Goal: Transaction & Acquisition: Purchase product/service

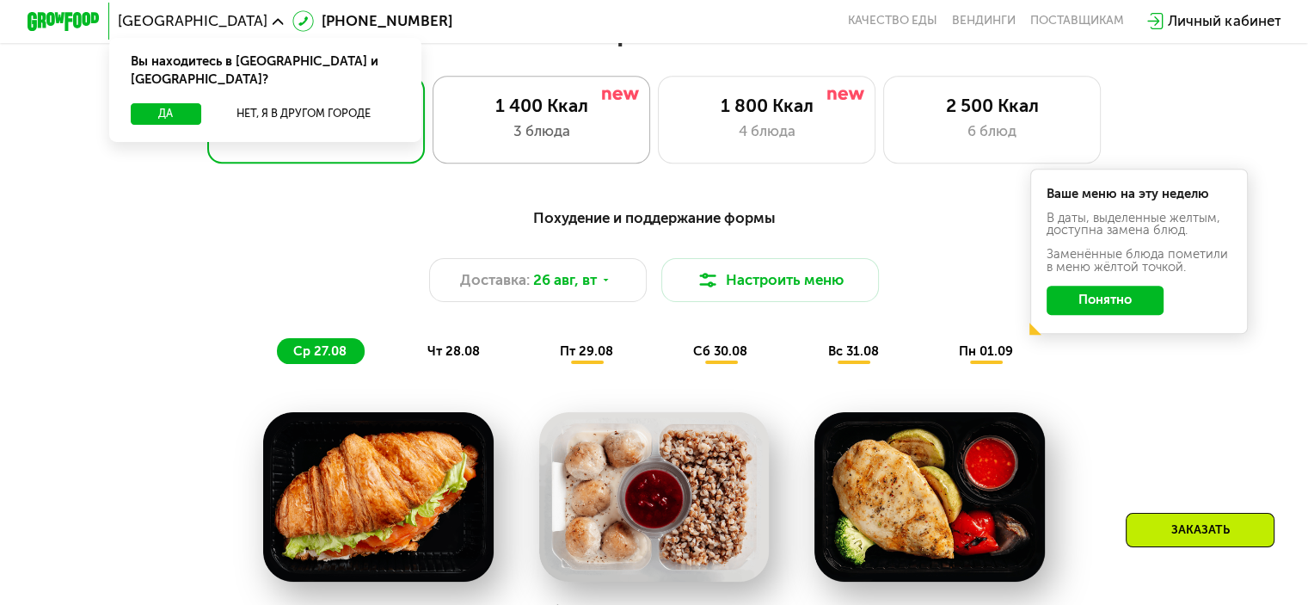
scroll to position [774, 0]
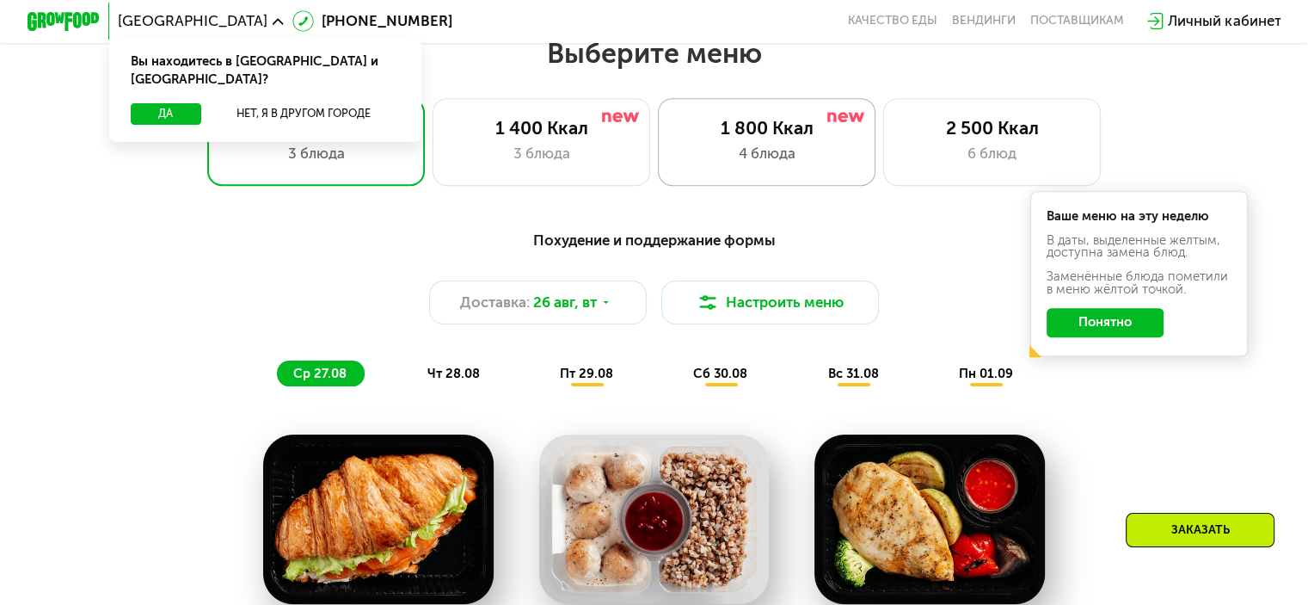
click at [883, 168] on div "1 800 Ккал 4 блюда" at bounding box center [992, 141] width 218 height 87
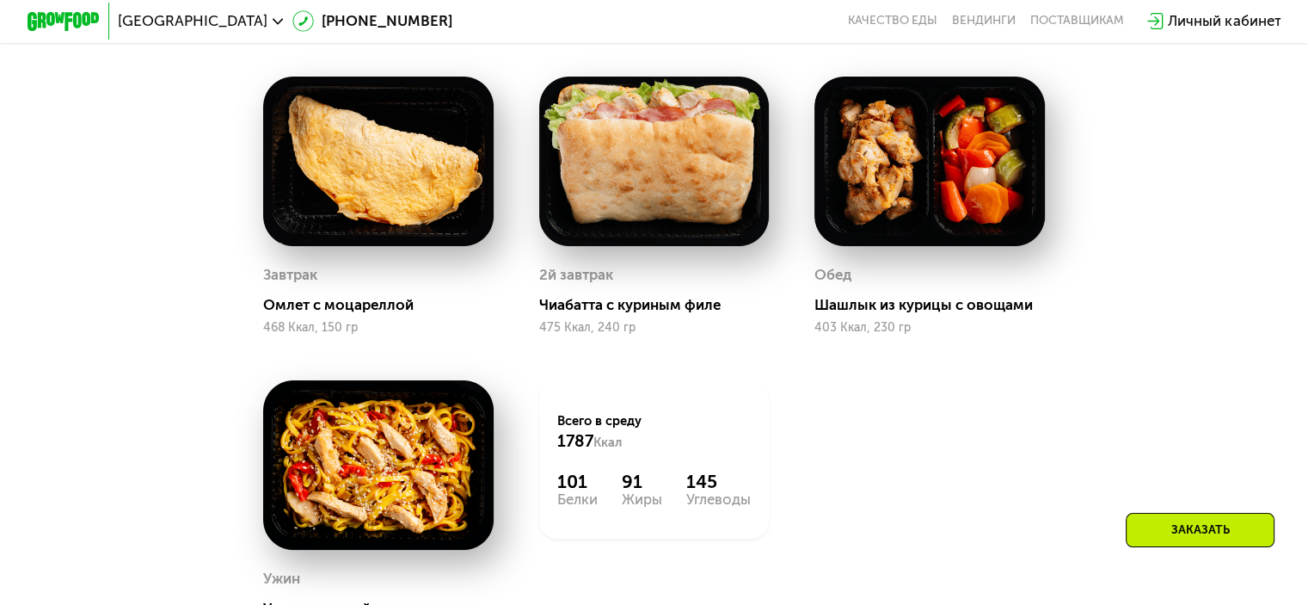
scroll to position [1032, 0]
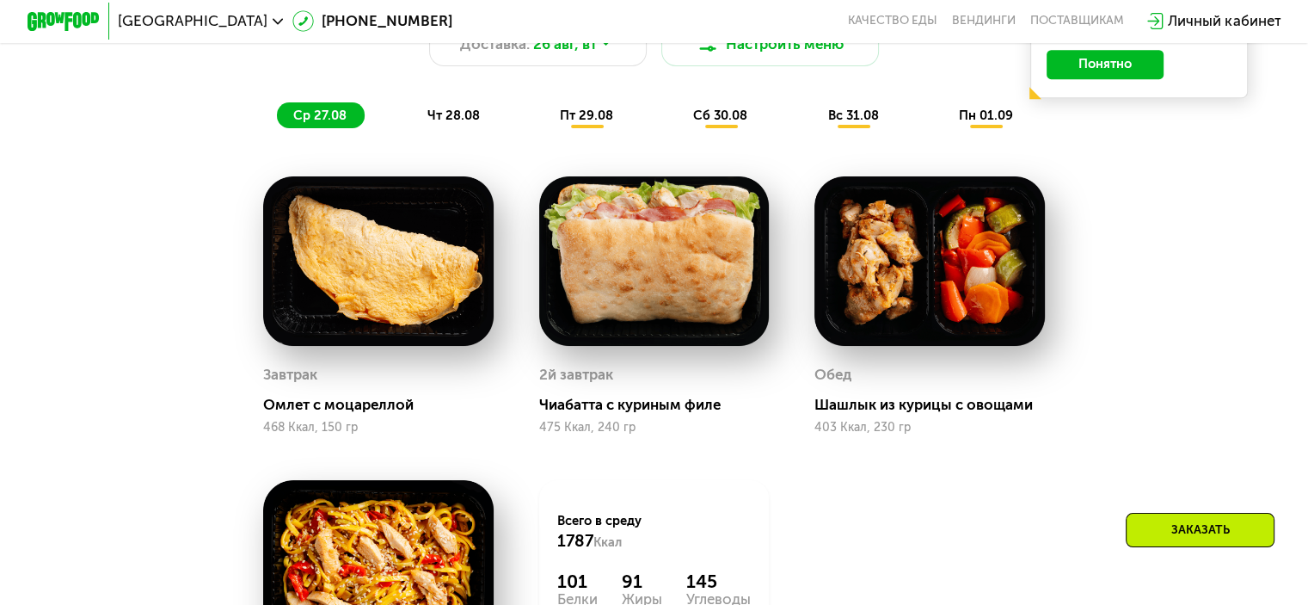
click at [429, 123] on span "чт 28.08" at bounding box center [453, 115] width 52 height 15
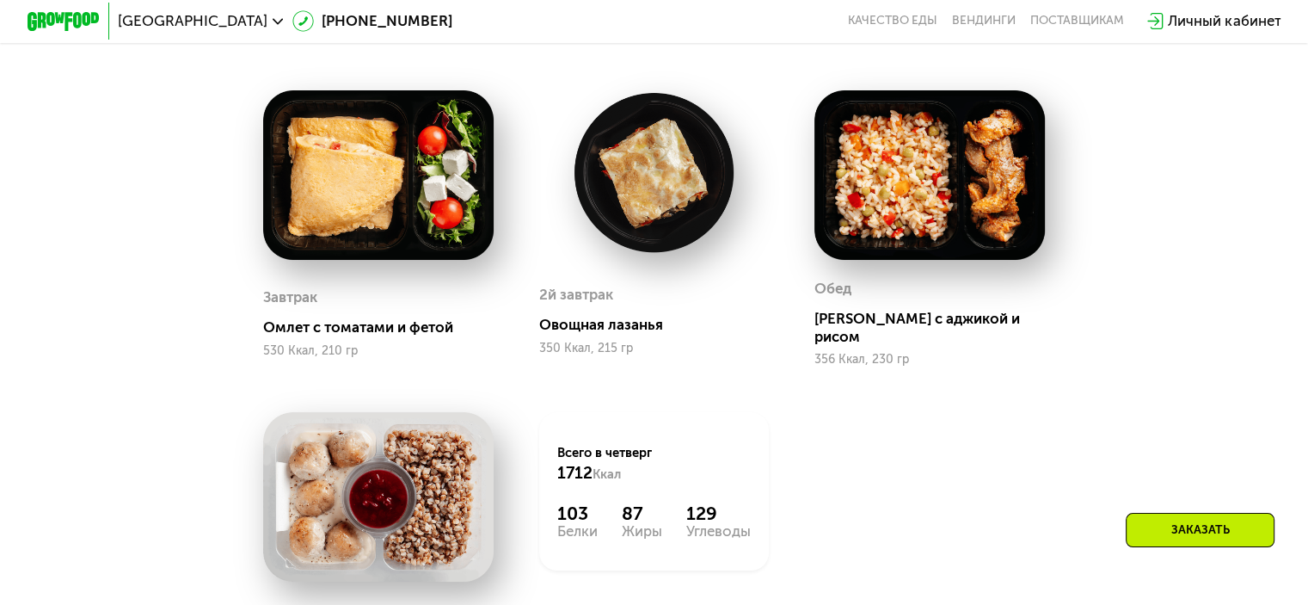
scroll to position [946, 0]
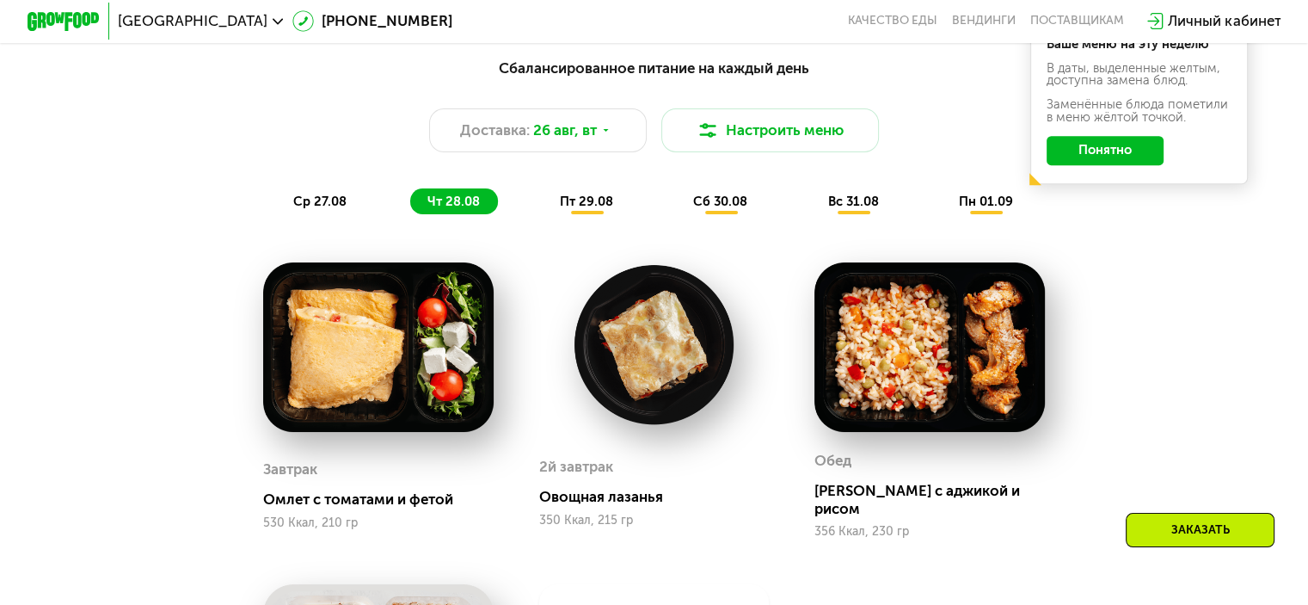
click at [563, 209] on span "пт 29.08" at bounding box center [586, 201] width 53 height 15
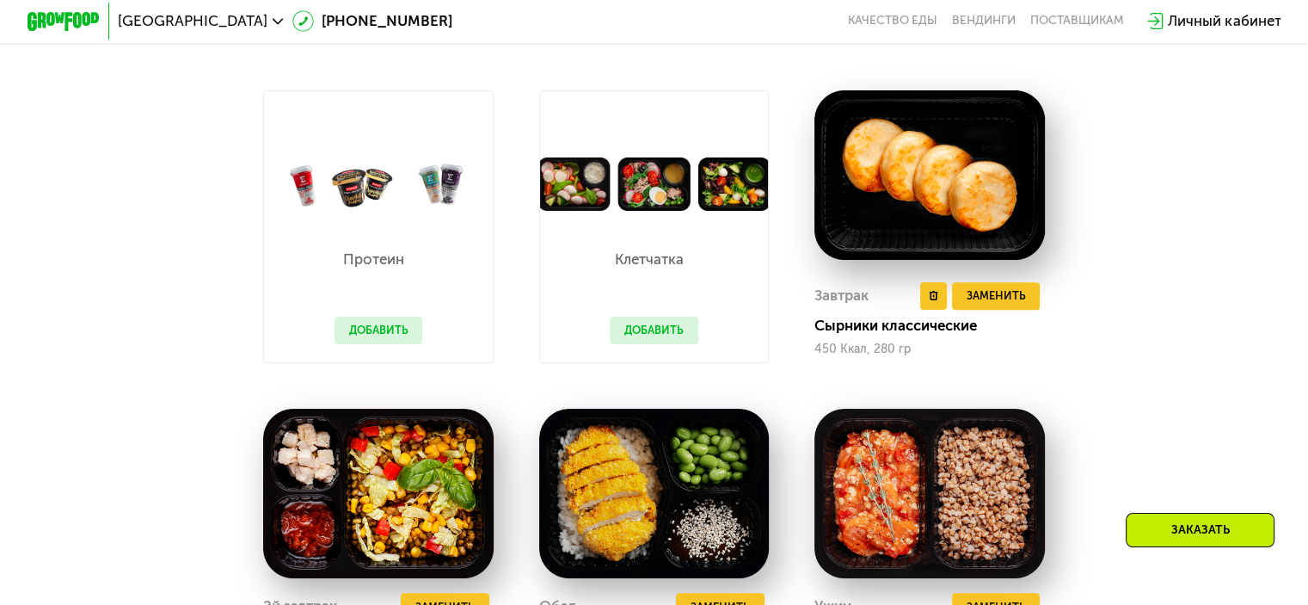
scroll to position [774, 0]
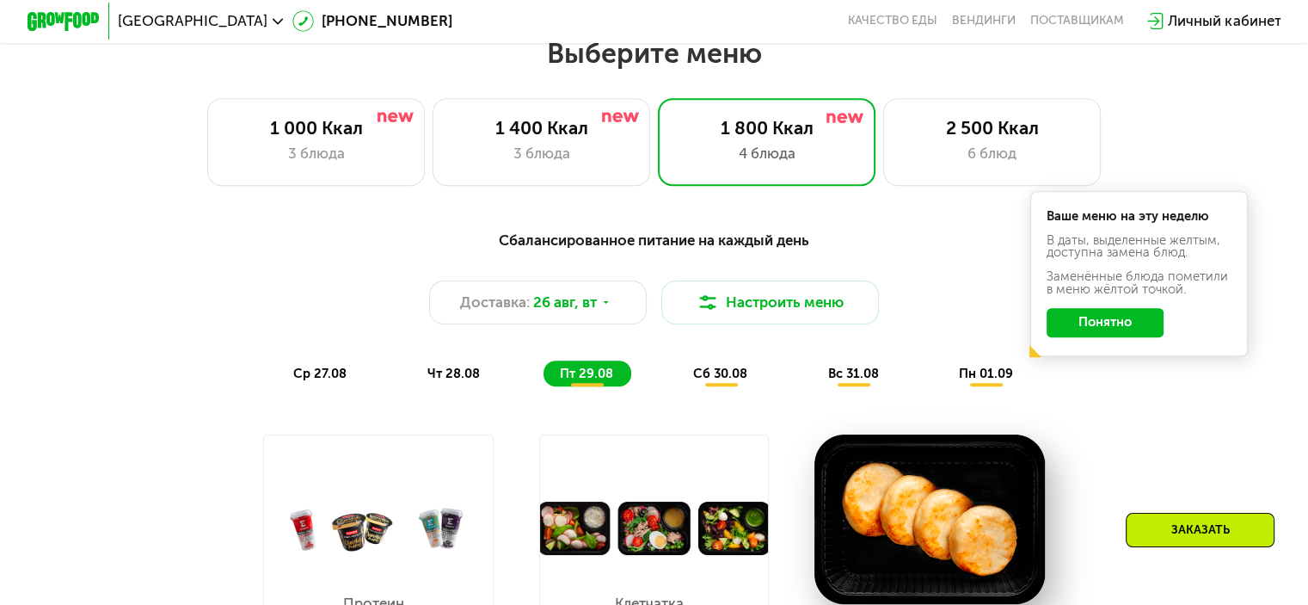
click at [811, 372] on div "сб 30.08" at bounding box center [853, 373] width 85 height 26
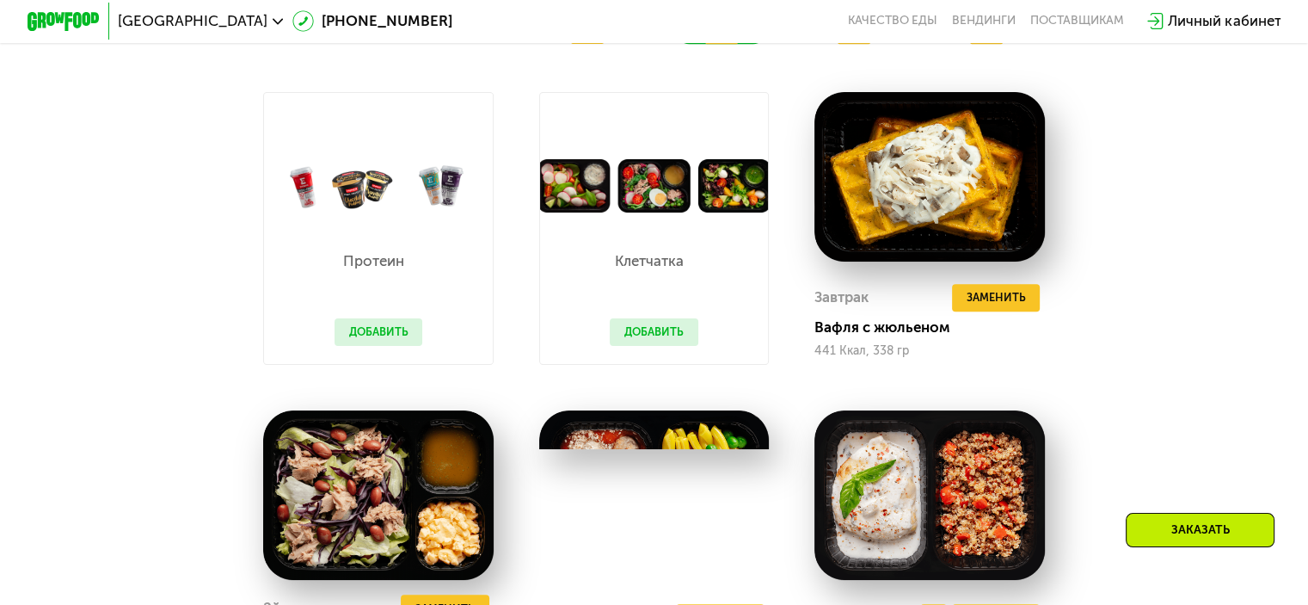
scroll to position [1032, 0]
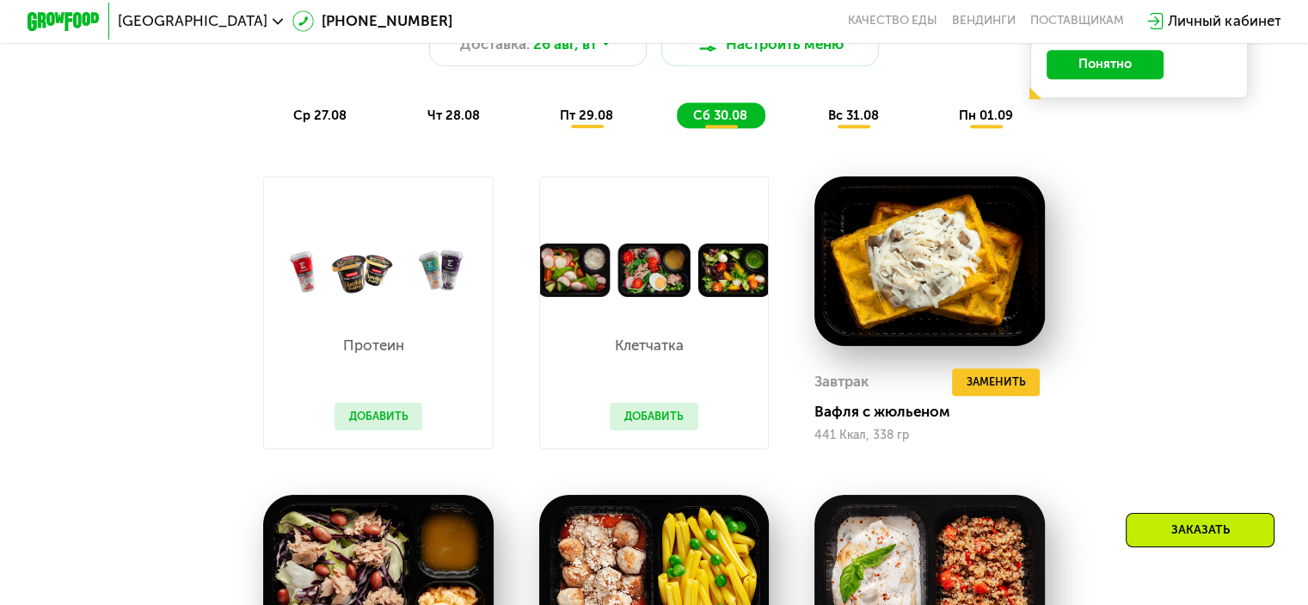
click at [852, 123] on span "вс 31.08" at bounding box center [853, 115] width 51 height 15
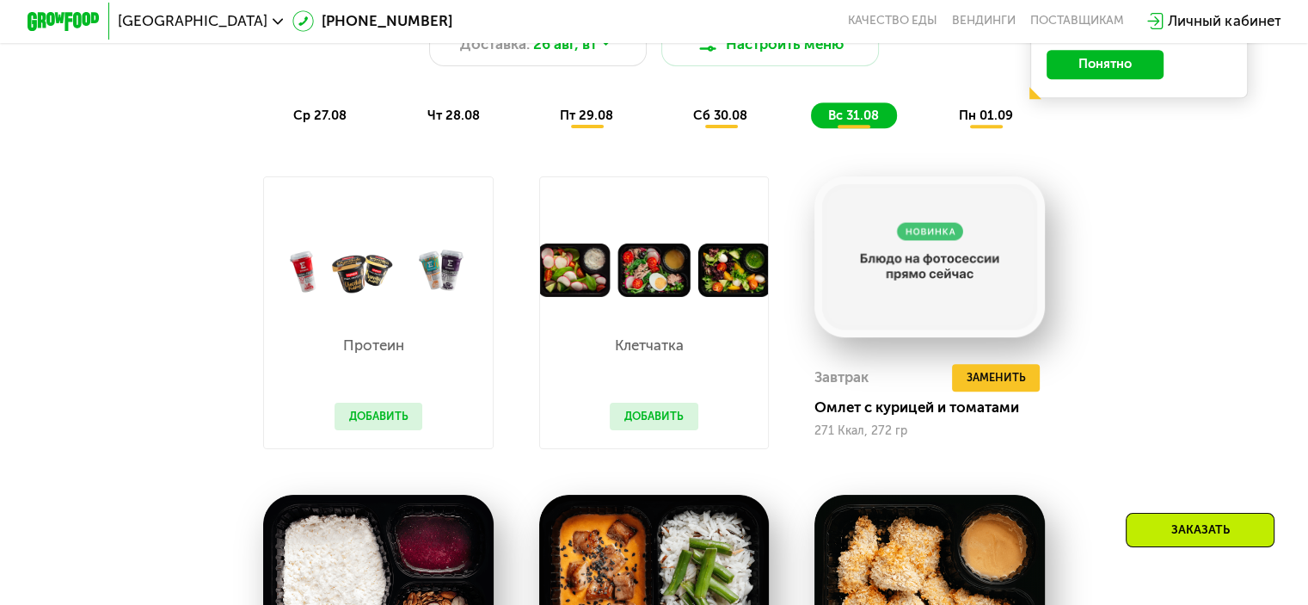
click at [976, 123] on span "пн 01.09" at bounding box center [986, 115] width 54 height 15
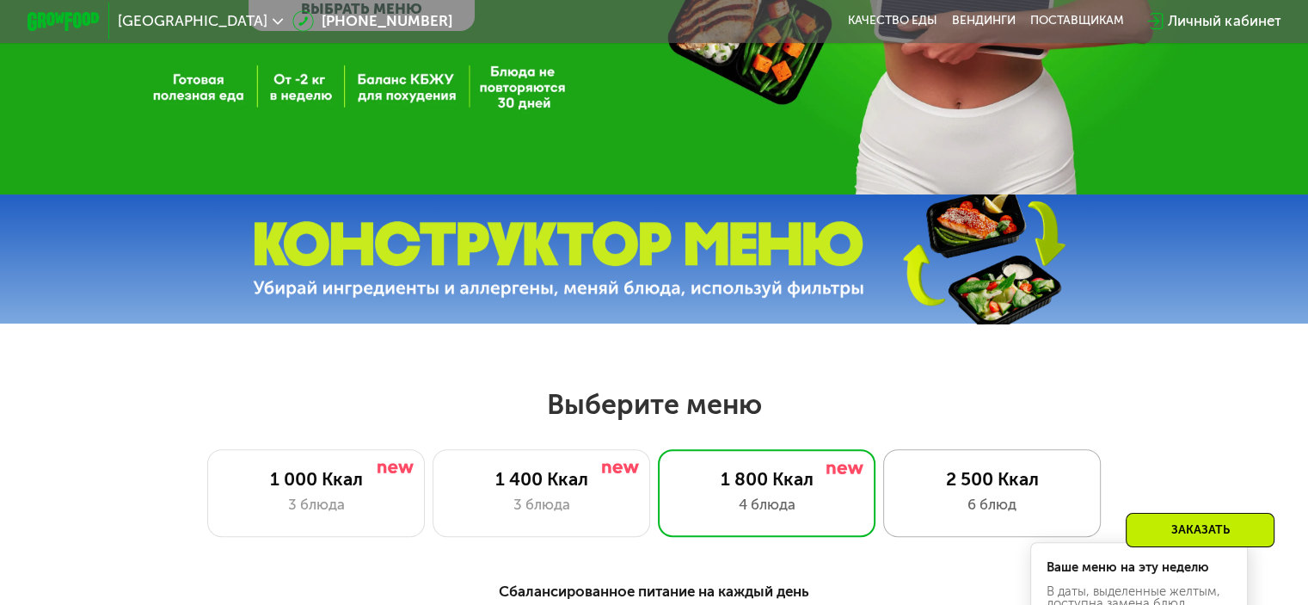
scroll to position [516, 0]
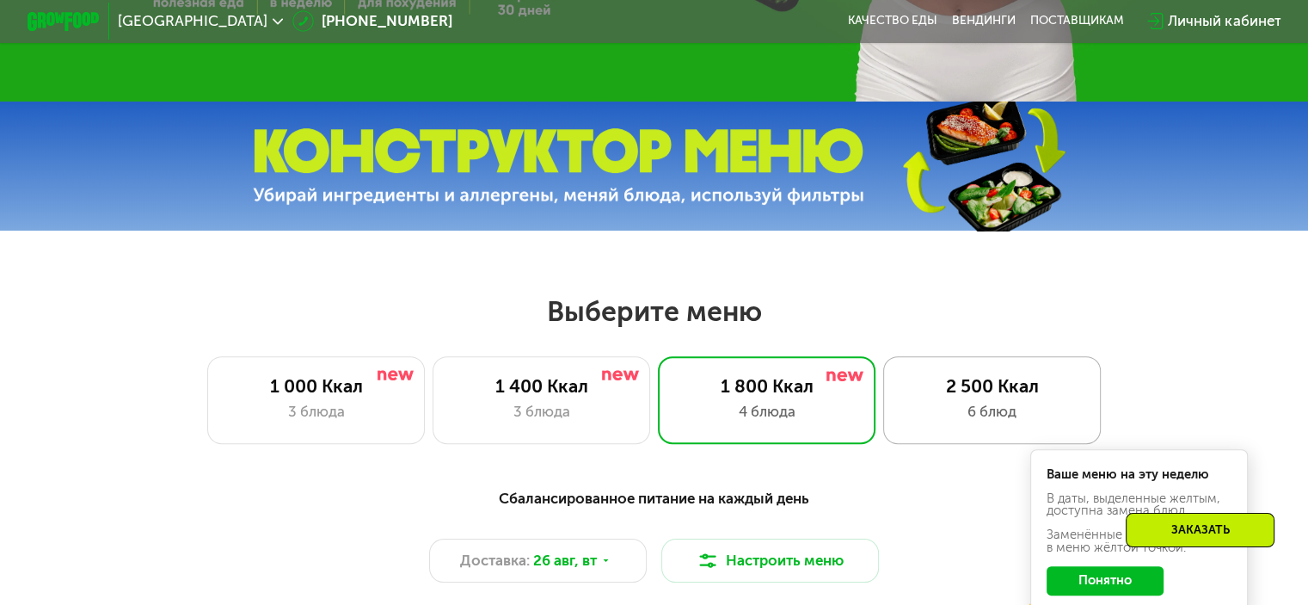
click at [1032, 395] on div "2 500 Ккал" at bounding box center [992, 386] width 180 height 22
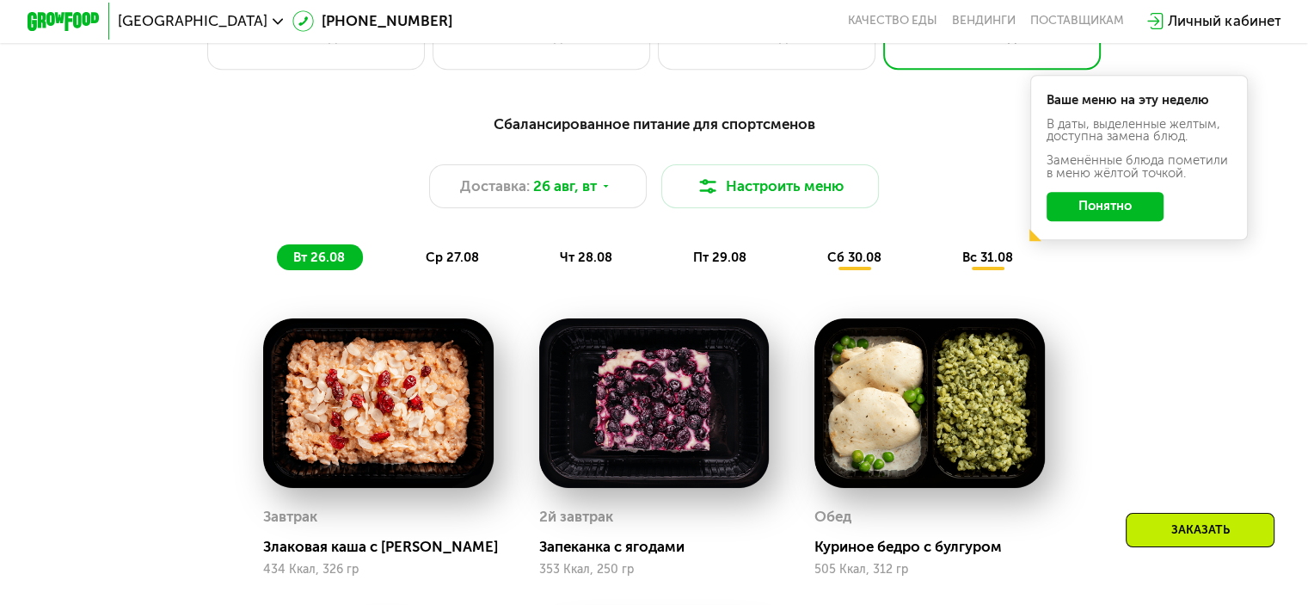
scroll to position [860, 0]
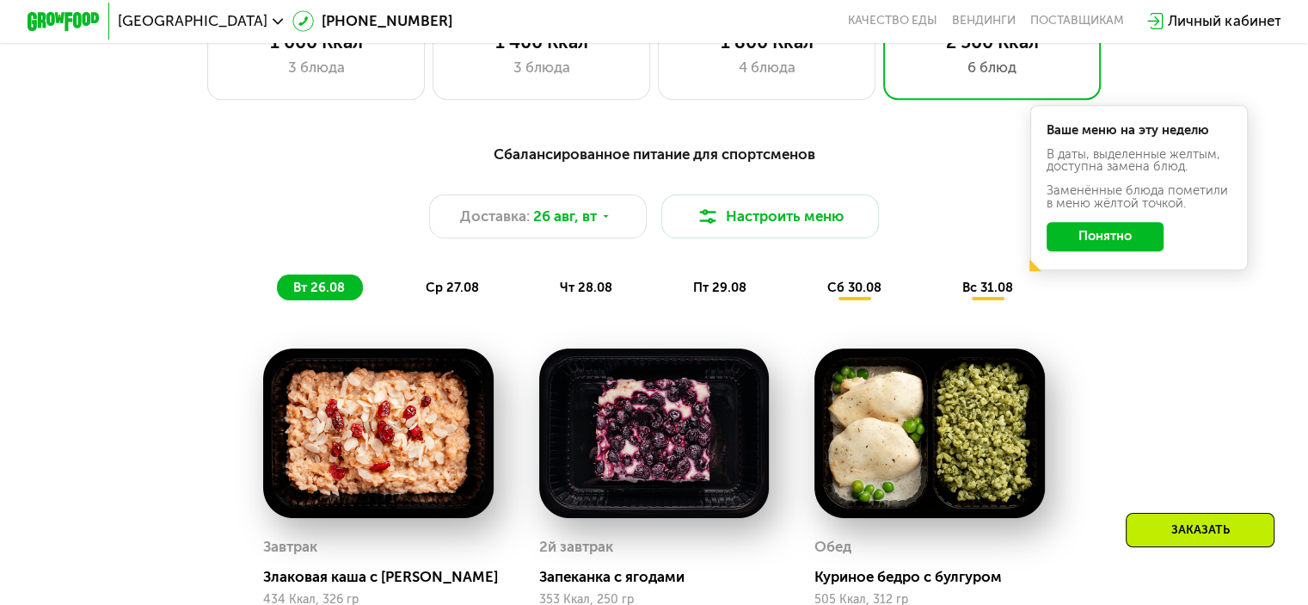
click at [452, 294] on span "ср 27.08" at bounding box center [452, 287] width 53 height 15
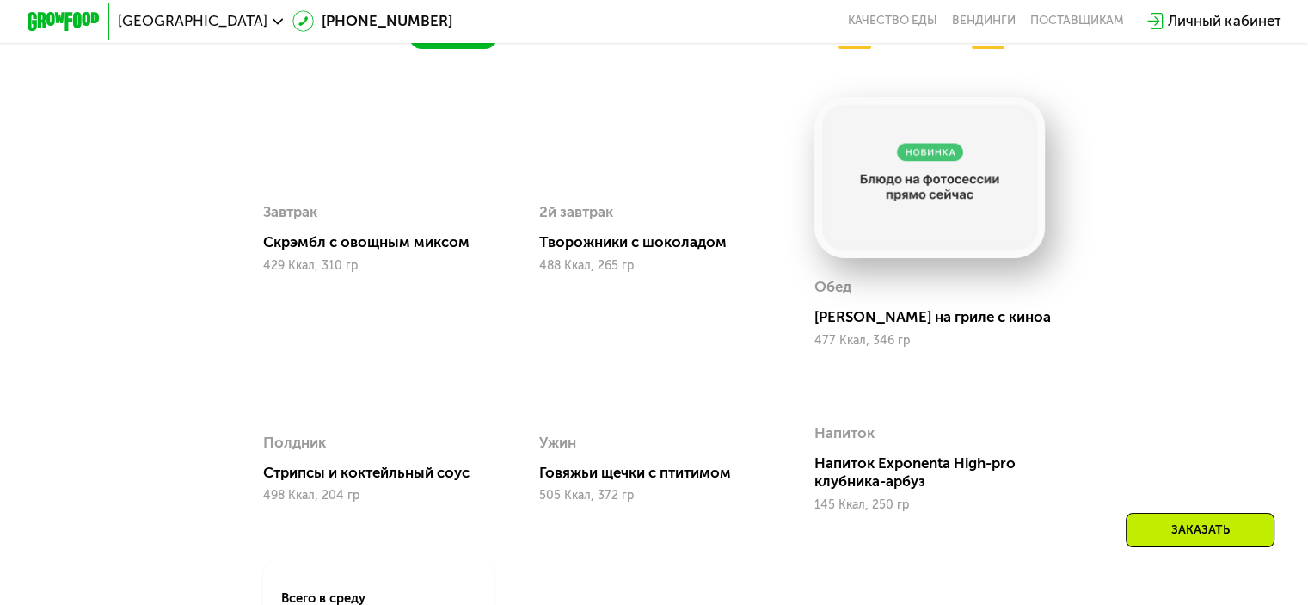
scroll to position [1032, 0]
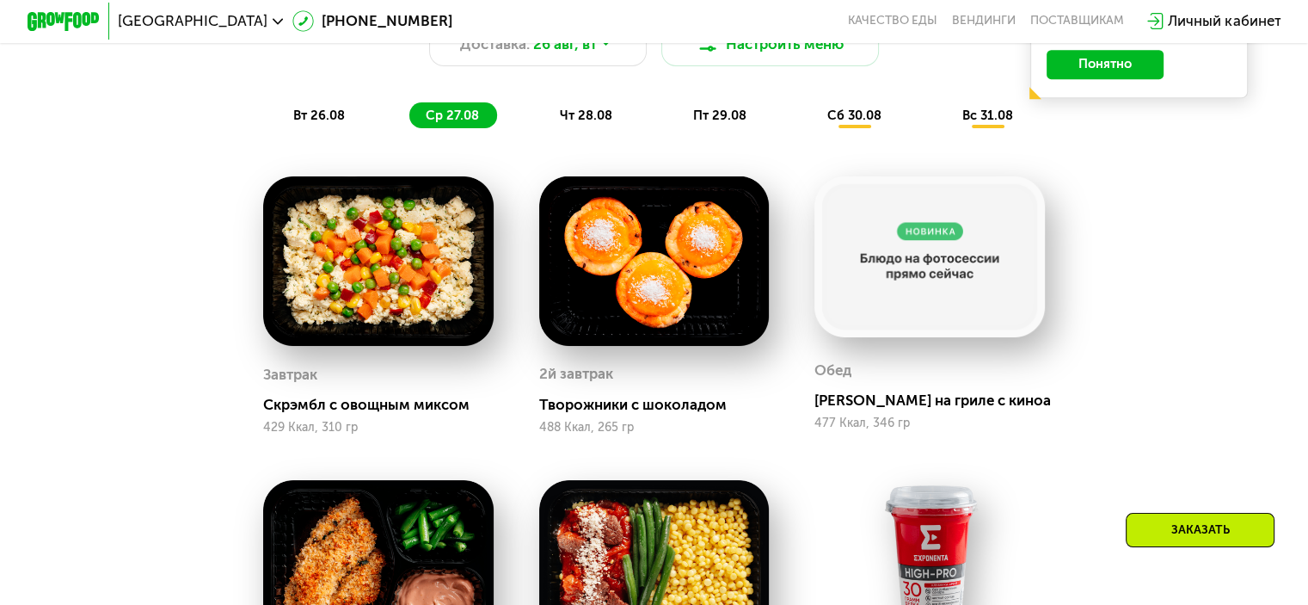
click at [584, 121] on span "чт 28.08" at bounding box center [586, 115] width 52 height 15
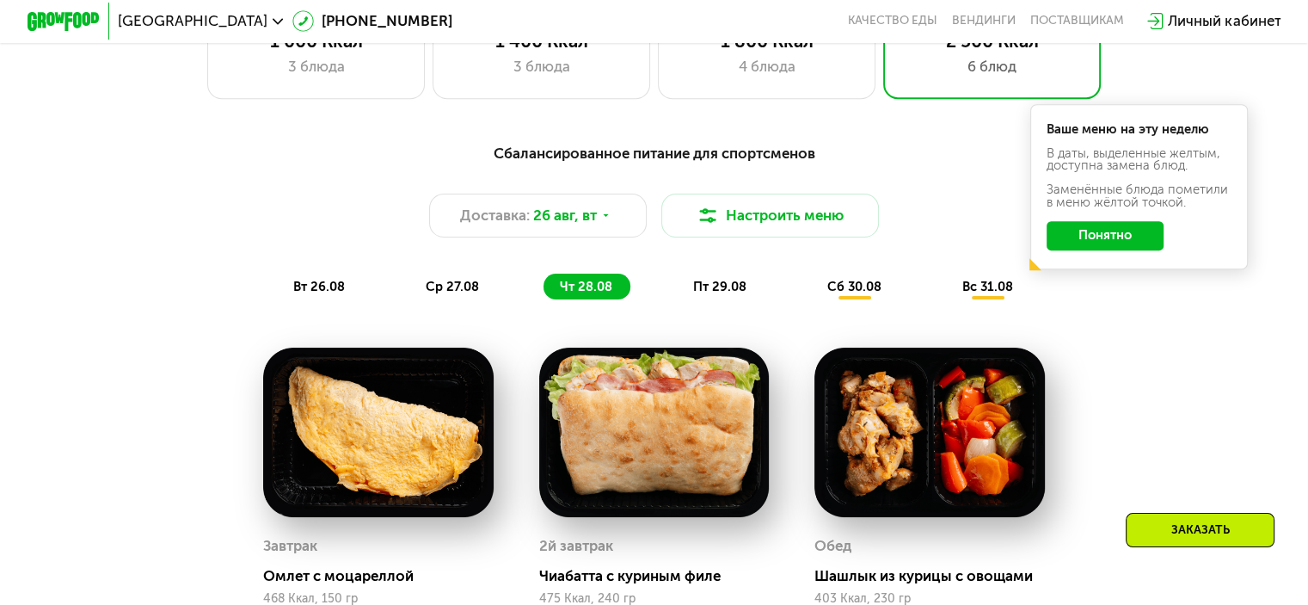
scroll to position [860, 0]
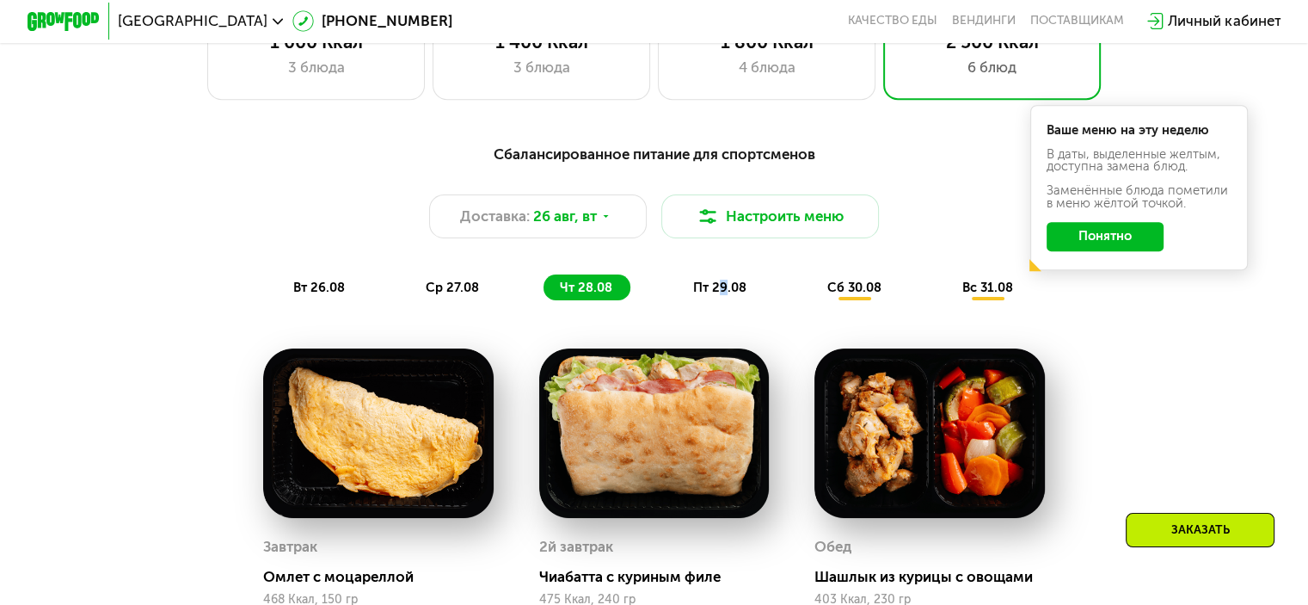
click at [811, 287] on div "пт 29.08" at bounding box center [855, 287] width 89 height 26
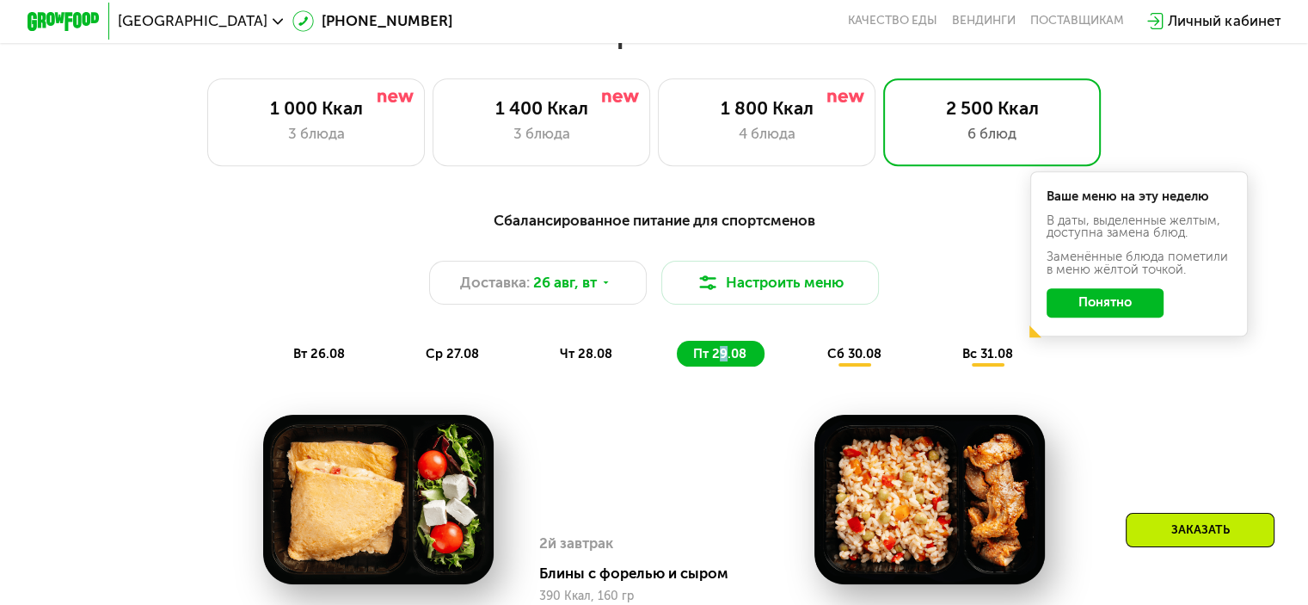
scroll to position [774, 0]
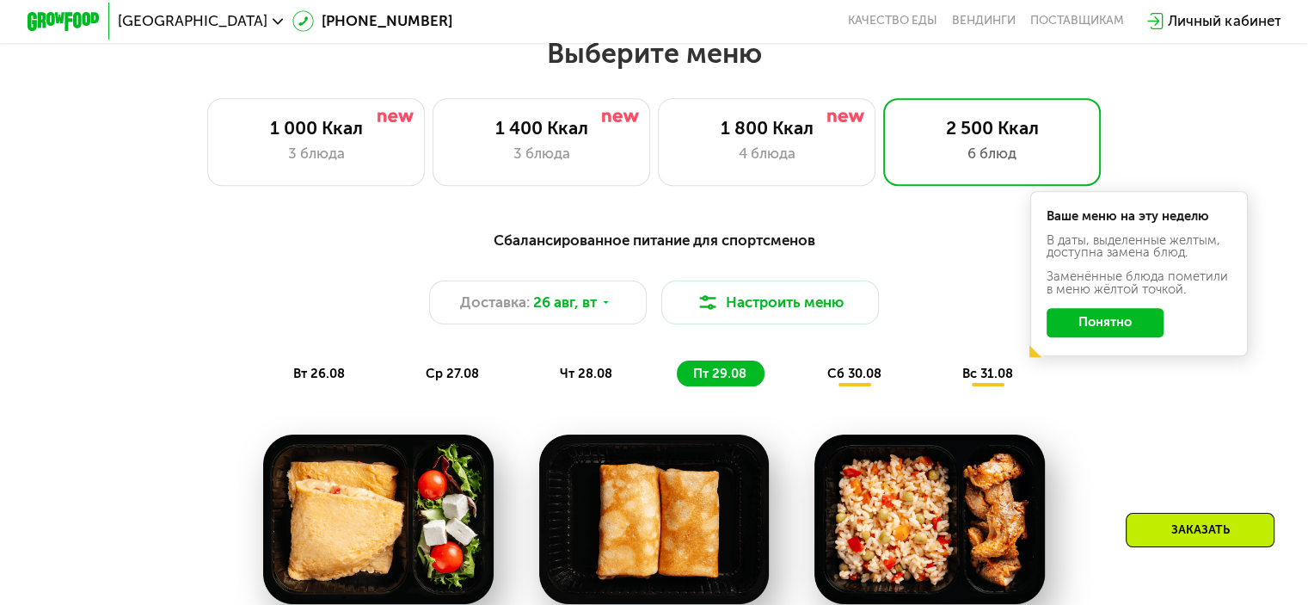
click at [946, 386] on div "сб 30.08" at bounding box center [988, 373] width 85 height 26
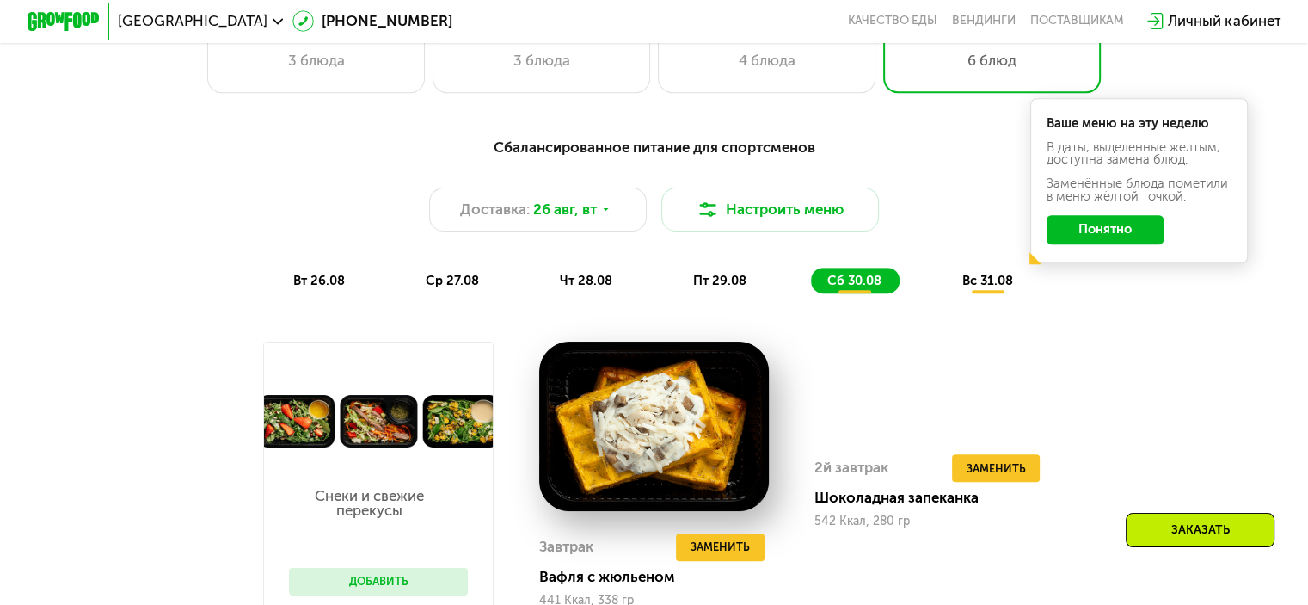
scroll to position [688, 0]
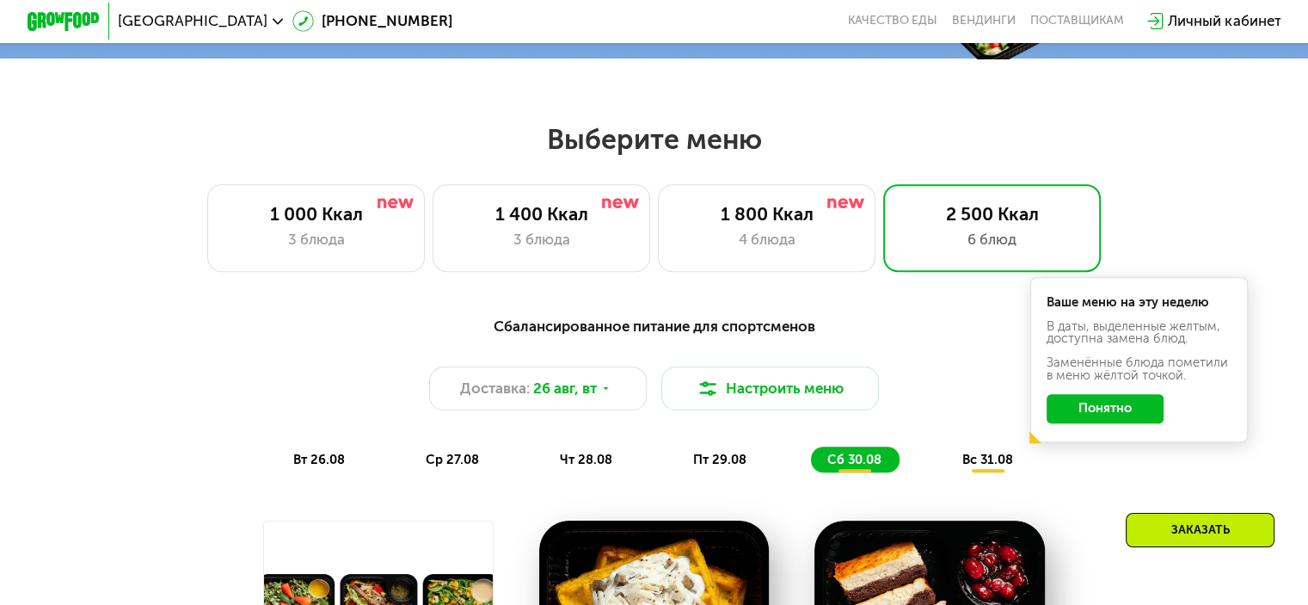
click at [1016, 461] on div "вс 31.08" at bounding box center [988, 459] width 85 height 26
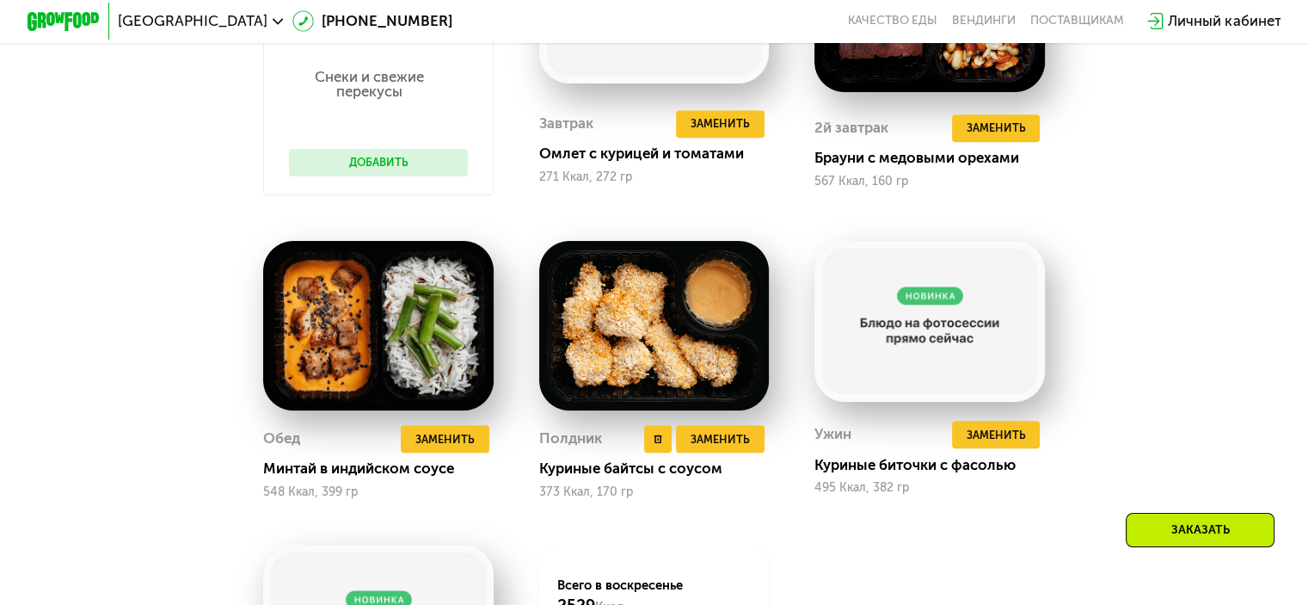
scroll to position [1376, 0]
